Goal: Find specific page/section: Find specific page/section

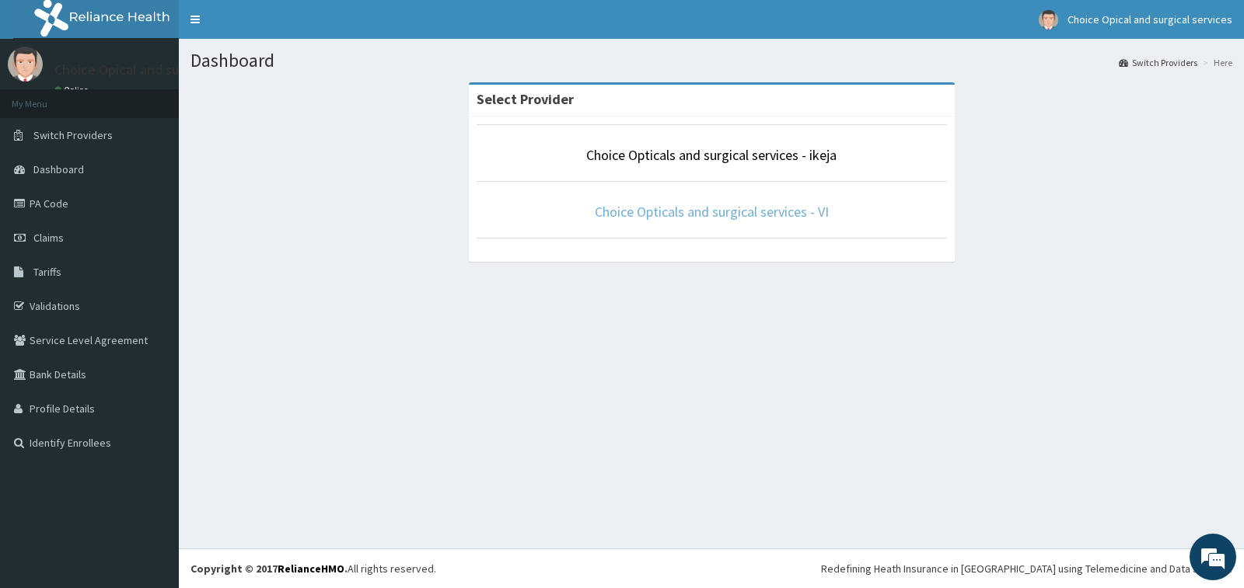
click at [707, 215] on link "Choice Opticals and surgical services - VI" at bounding box center [712, 212] width 234 height 18
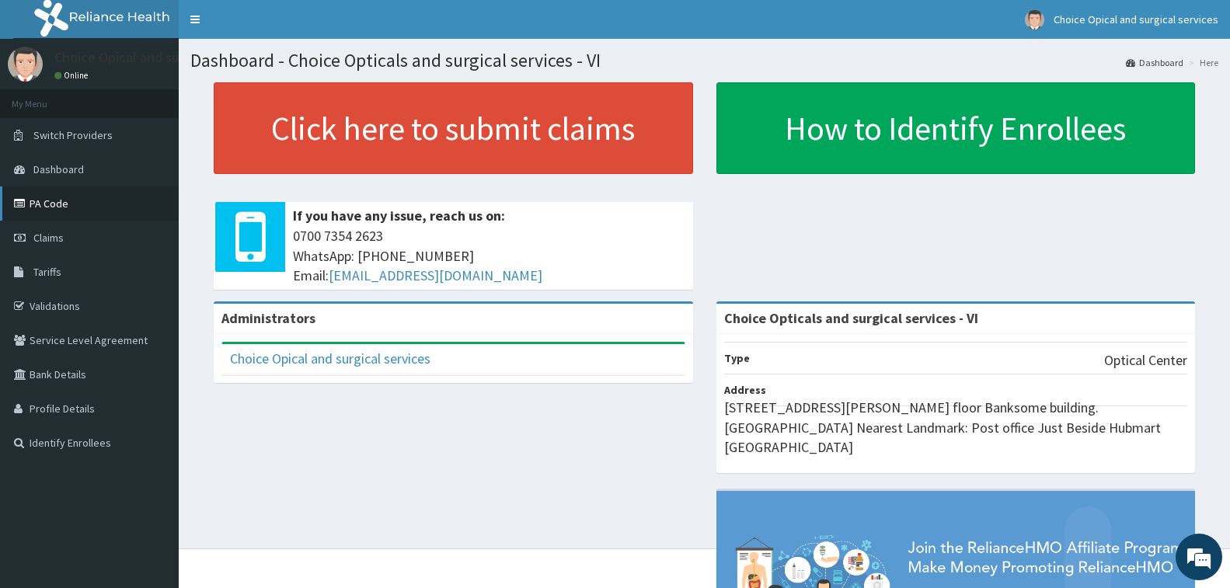
click at [58, 208] on link "PA Code" at bounding box center [89, 204] width 179 height 34
